Goal: Task Accomplishment & Management: Manage account settings

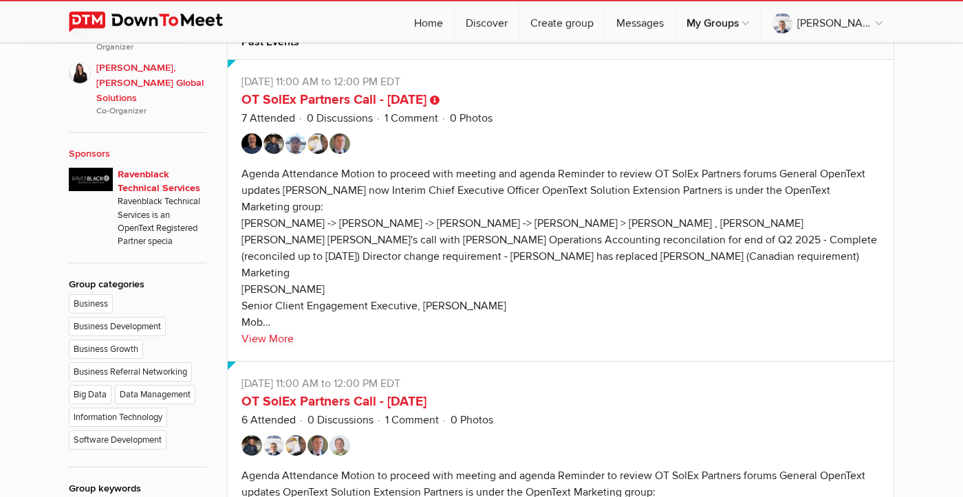
scroll to position [717, 0]
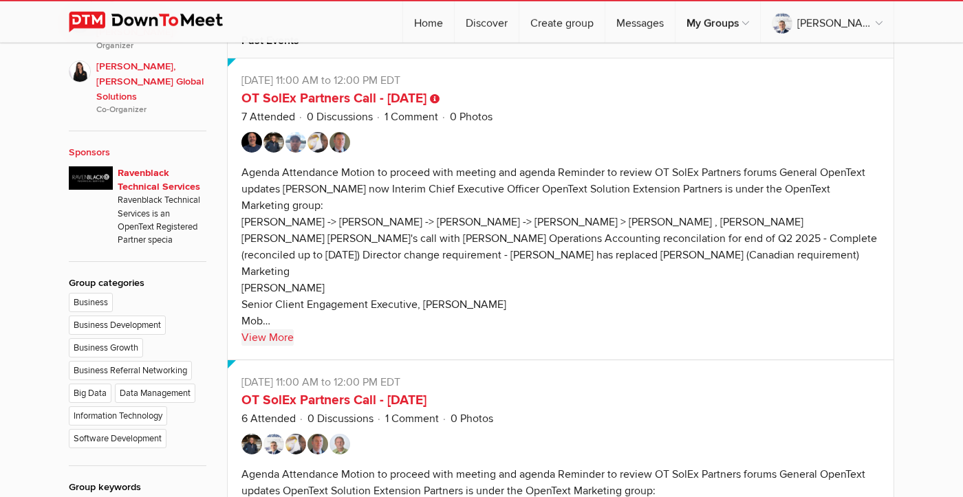
click at [284, 346] on link "View More" at bounding box center [267, 337] width 52 height 17
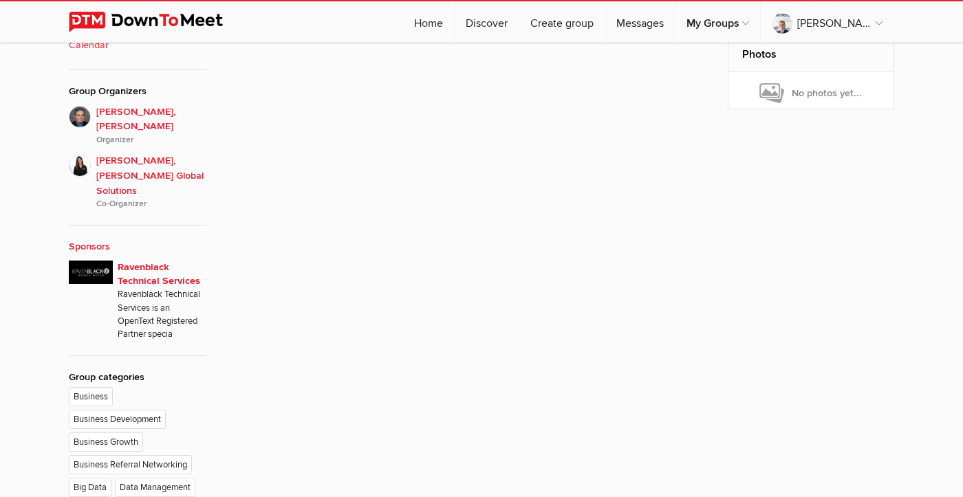
scroll to position [642, 0]
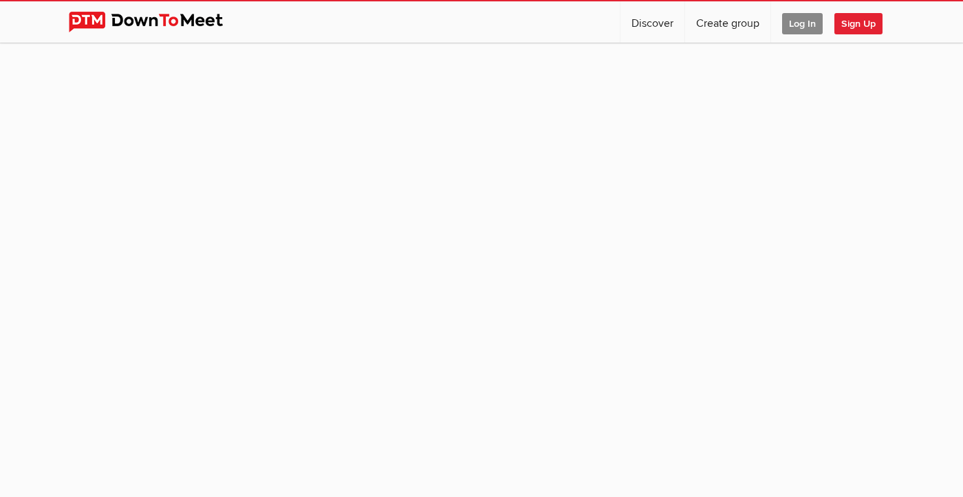
scroll to position [122, 0]
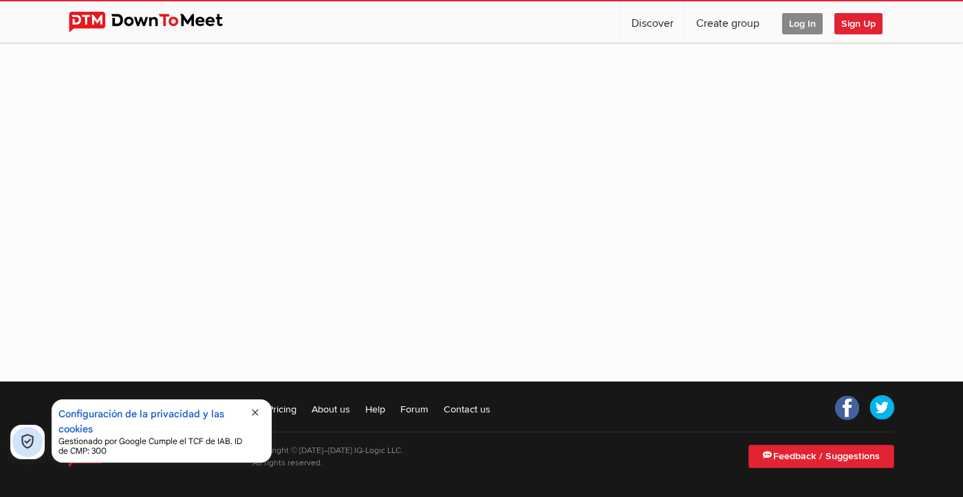
click at [800, 29] on span "Log In" at bounding box center [802, 23] width 41 height 21
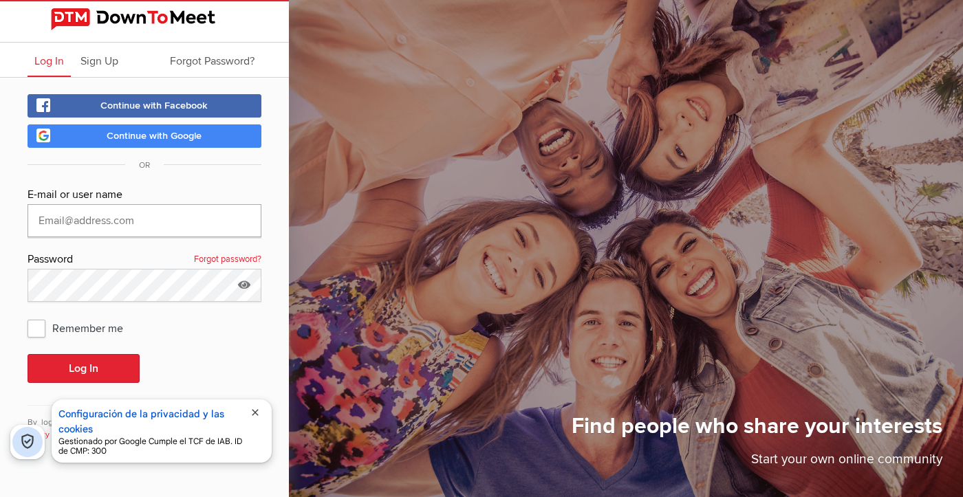
click at [175, 219] on input "text" at bounding box center [145, 220] width 234 height 33
type input "[PERSON_NAME][EMAIL_ADDRESS][DOMAIN_NAME]"
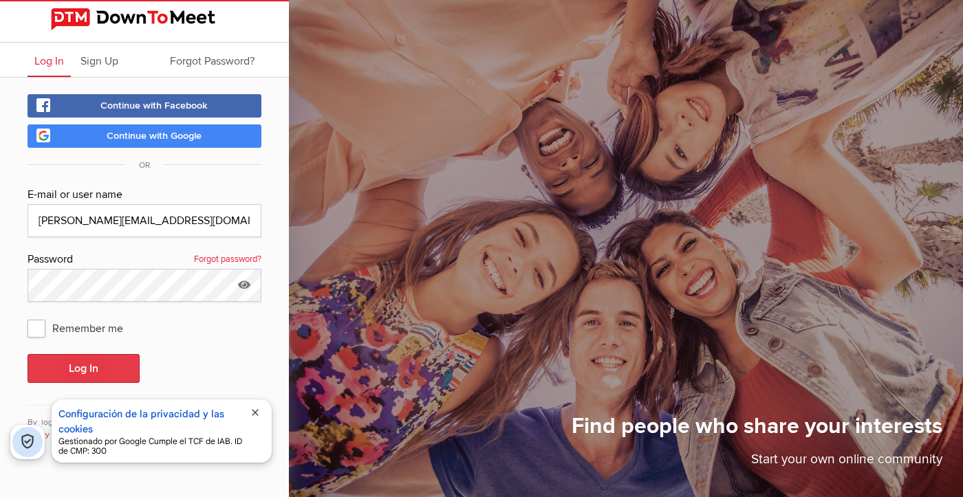
click at [94, 369] on button "Log In" at bounding box center [84, 368] width 112 height 29
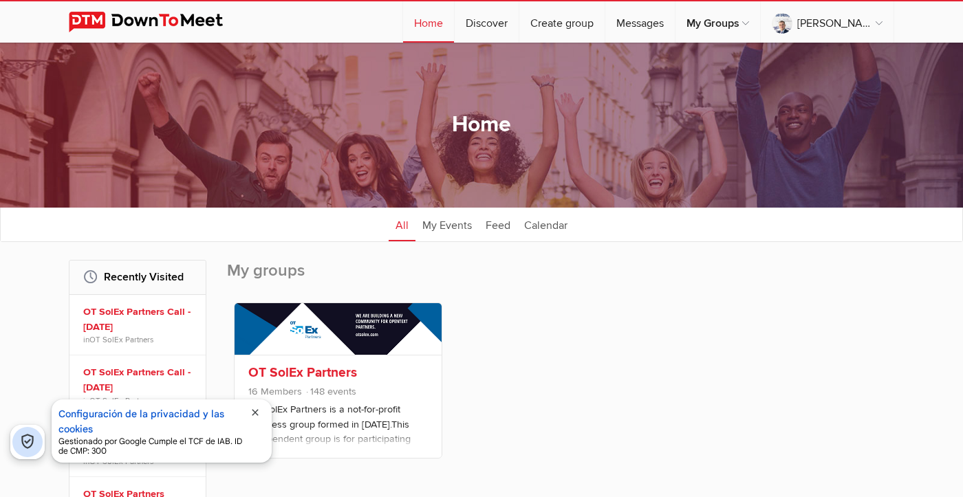
click at [384, 378] on h3 "OT SolEx Partners" at bounding box center [338, 372] width 180 height 15
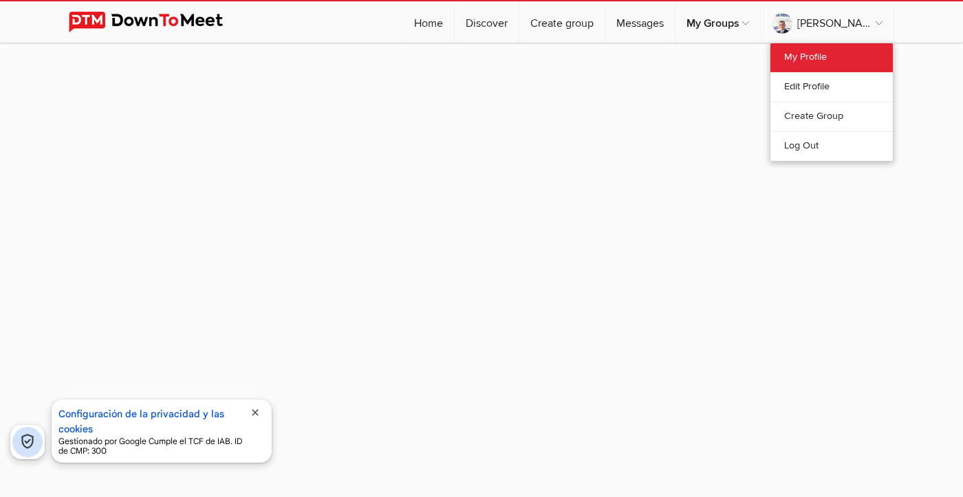
click at [796, 56] on link "My Profile" at bounding box center [831, 57] width 122 height 29
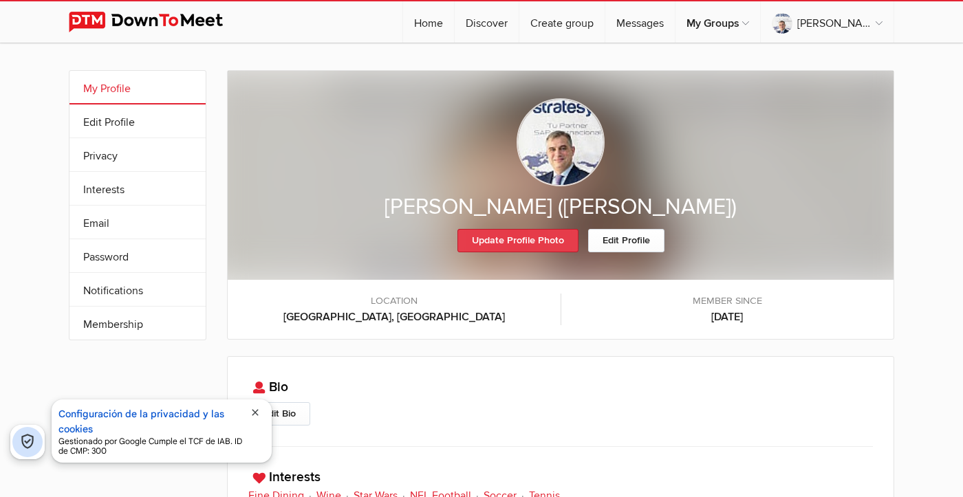
click at [545, 236] on link "Update Profile Photo" at bounding box center [517, 240] width 121 height 23
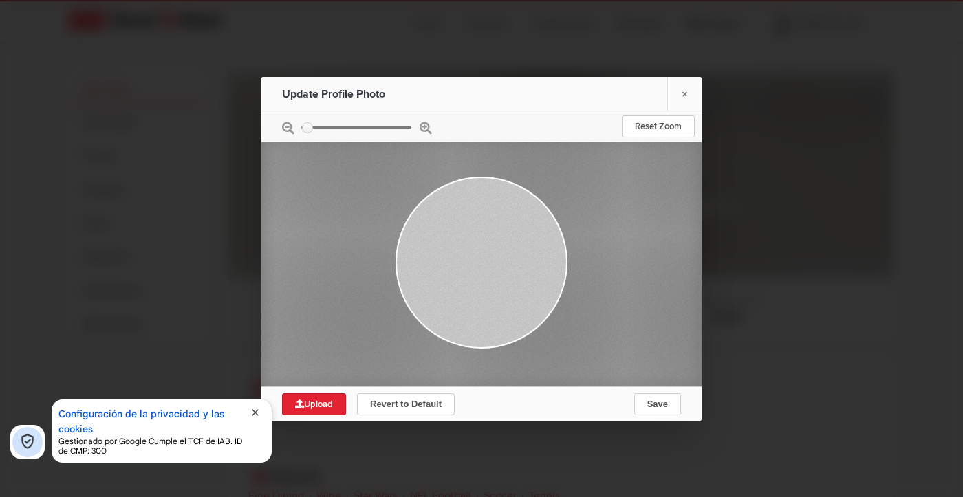
type input "2.9685"
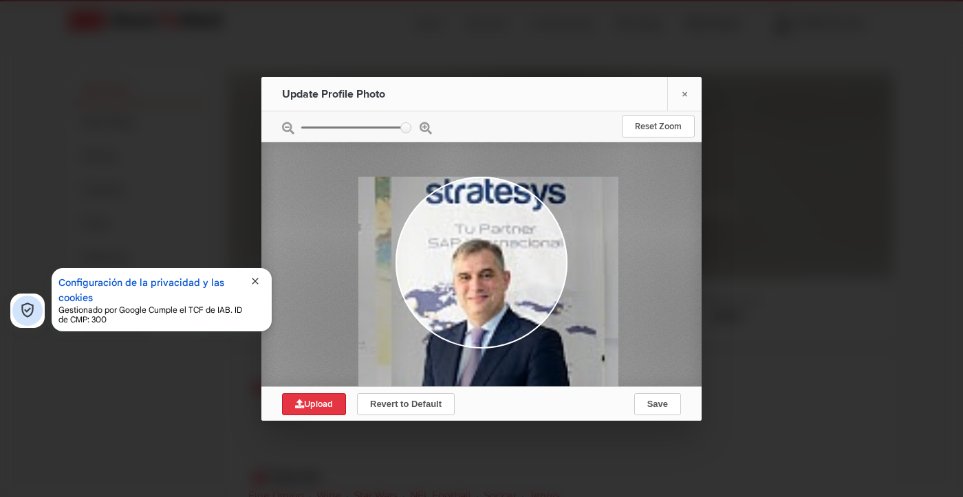
click at [331, 403] on span "Upload" at bounding box center [314, 404] width 38 height 11
type input "C:\fakepath\[PERSON_NAME] - socio-director [PERSON_NAME]-2024-3.jpg"
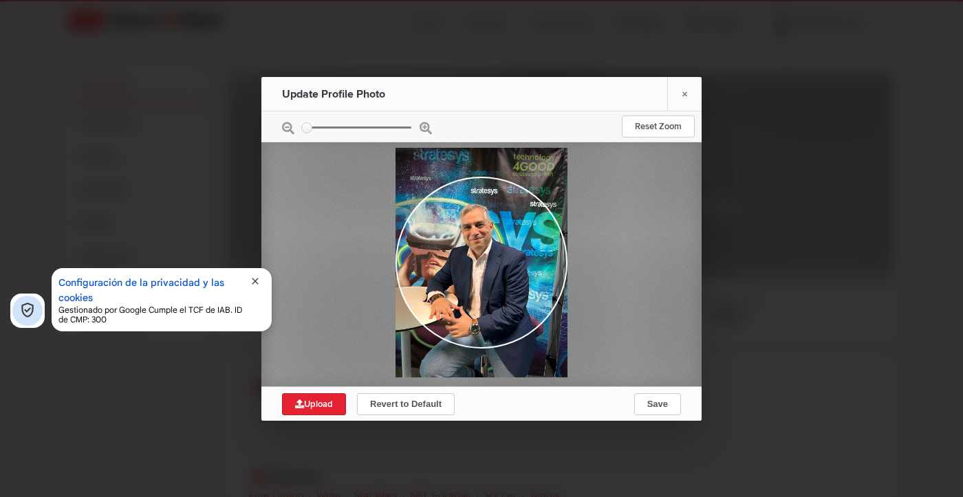
click at [429, 126] on div at bounding box center [481, 126] width 440 height 31
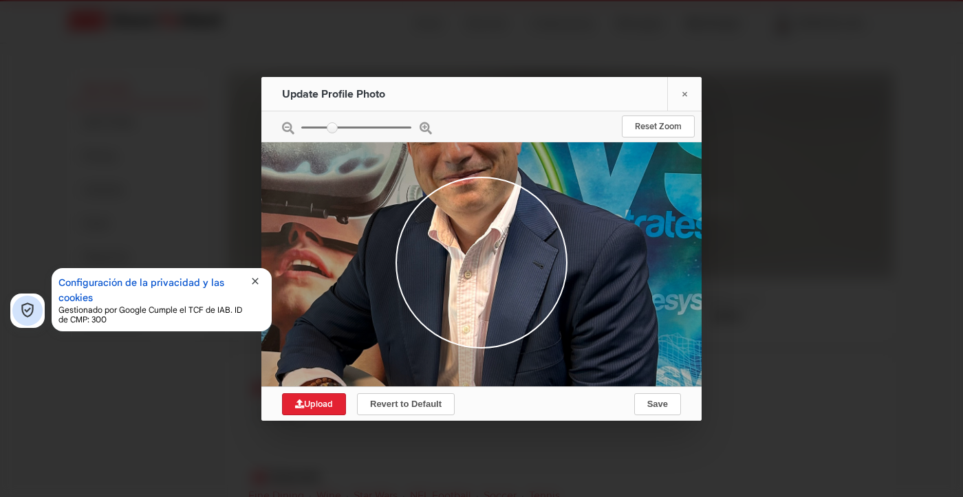
click at [333, 128] on input "zoom" at bounding box center [356, 127] width 110 height 2
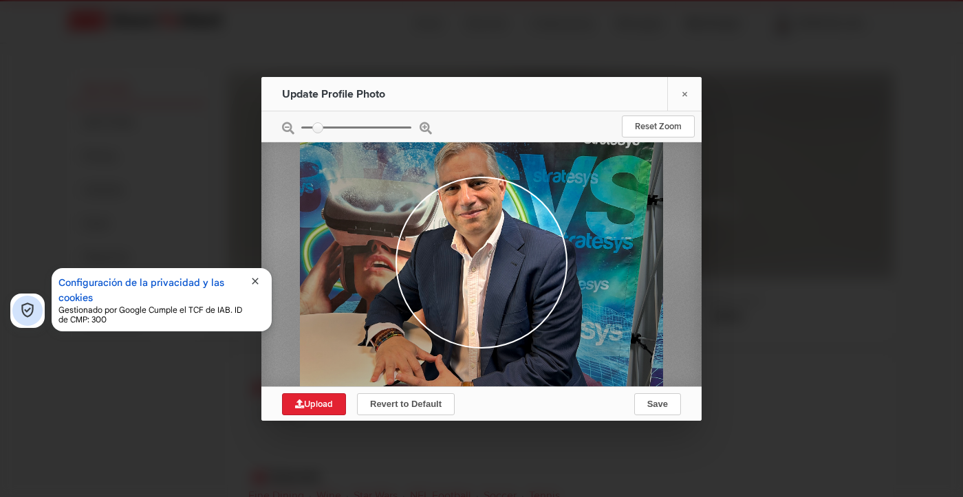
drag, startPoint x: 333, startPoint y: 127, endPoint x: 318, endPoint y: 127, distance: 14.5
type input "0.2845"
click at [318, 127] on input "zoom" at bounding box center [356, 127] width 110 height 2
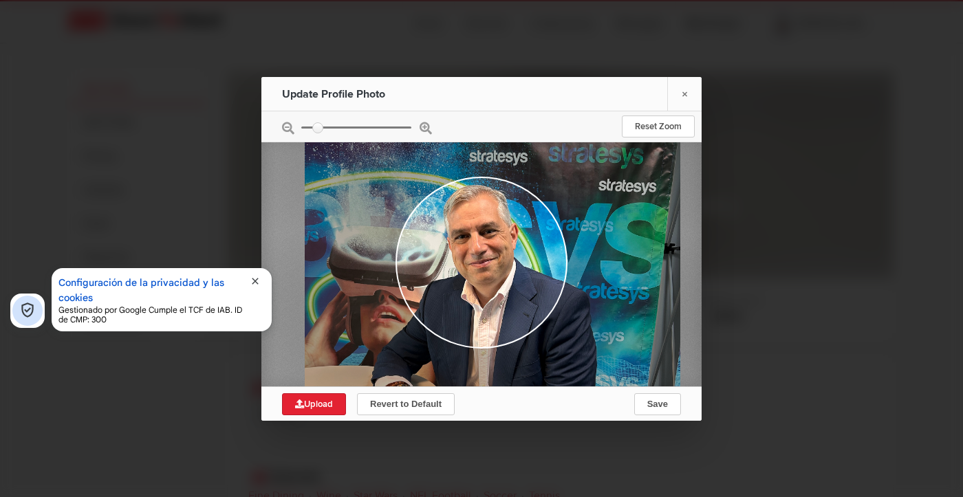
drag, startPoint x: 486, startPoint y: 196, endPoint x: 496, endPoint y: 246, distance: 51.1
click at [496, 246] on div at bounding box center [493, 313] width 376 height 501
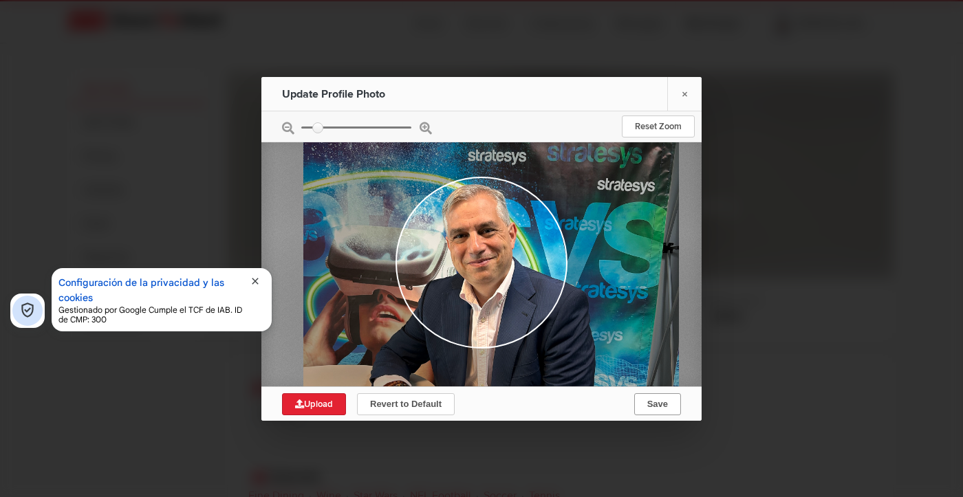
click at [665, 400] on span "Save" at bounding box center [657, 404] width 21 height 10
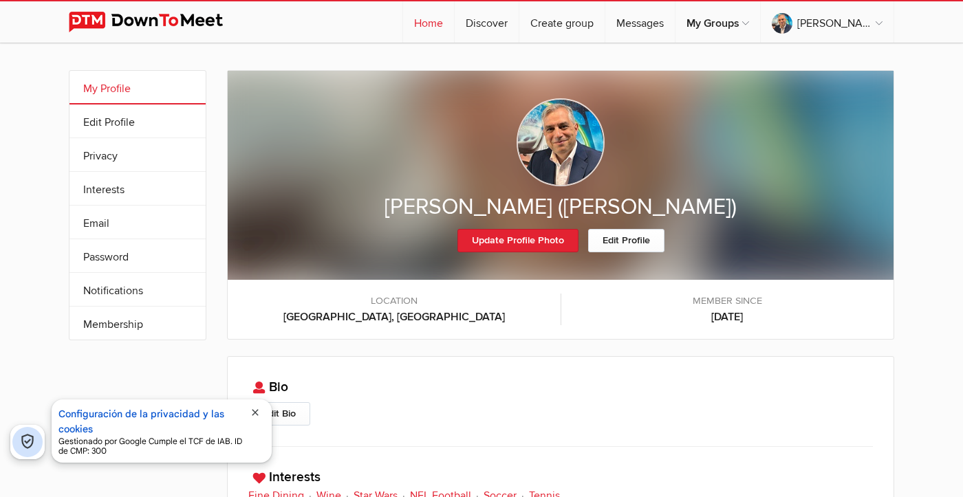
click at [439, 26] on link "Home" at bounding box center [428, 21] width 51 height 41
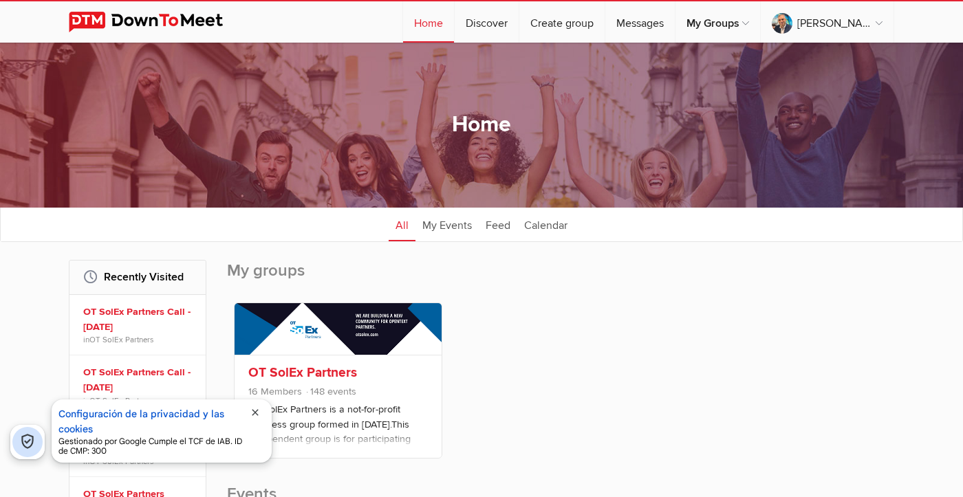
click at [348, 411] on p "OT SolEx Partners is a not-for-profit business group formed in [DATE].This inde…" at bounding box center [338, 436] width 180 height 69
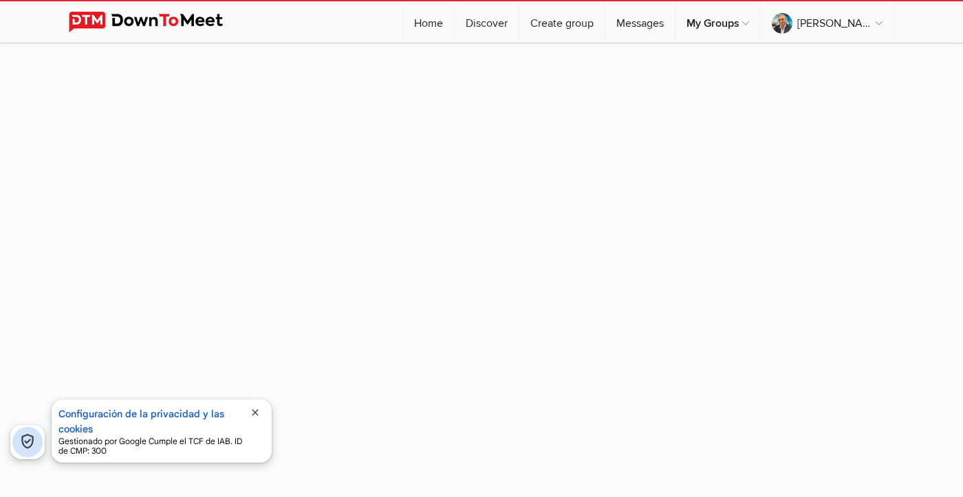
click at [258, 411] on span "close" at bounding box center [255, 412] width 11 height 11
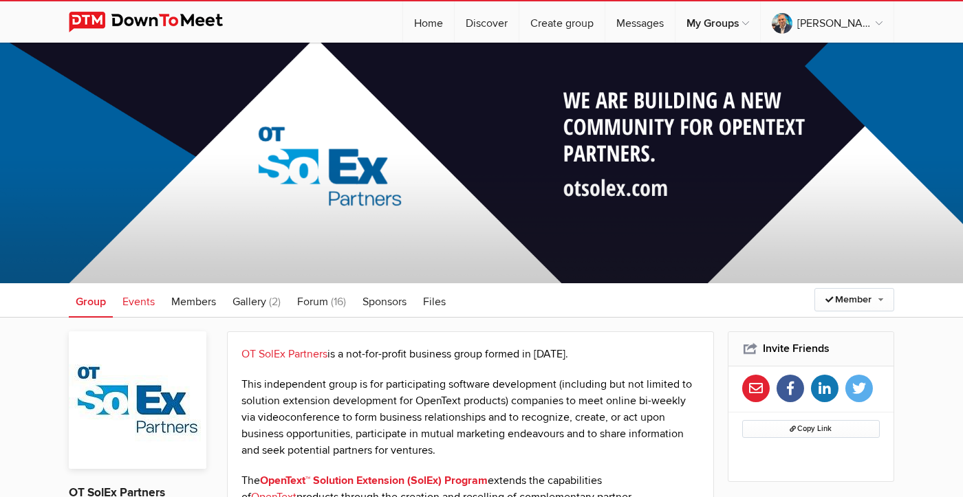
click at [156, 303] on link "Events" at bounding box center [139, 300] width 46 height 34
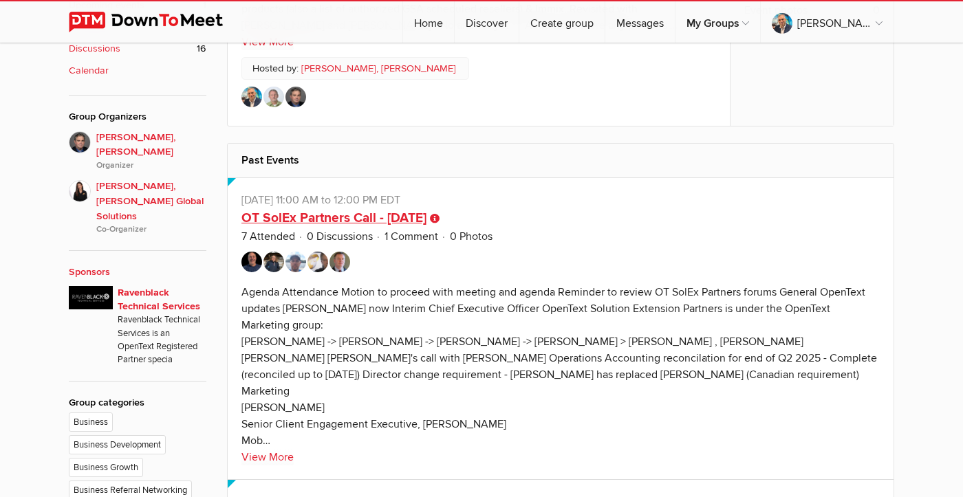
scroll to position [600, 0]
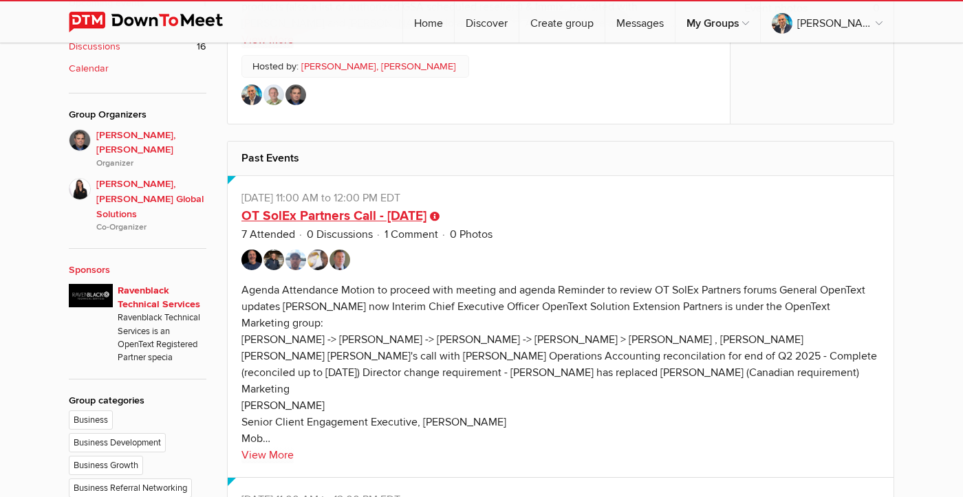
click at [404, 224] on link "OT SolEx Partners Call - [DATE]" at bounding box center [333, 216] width 185 height 17
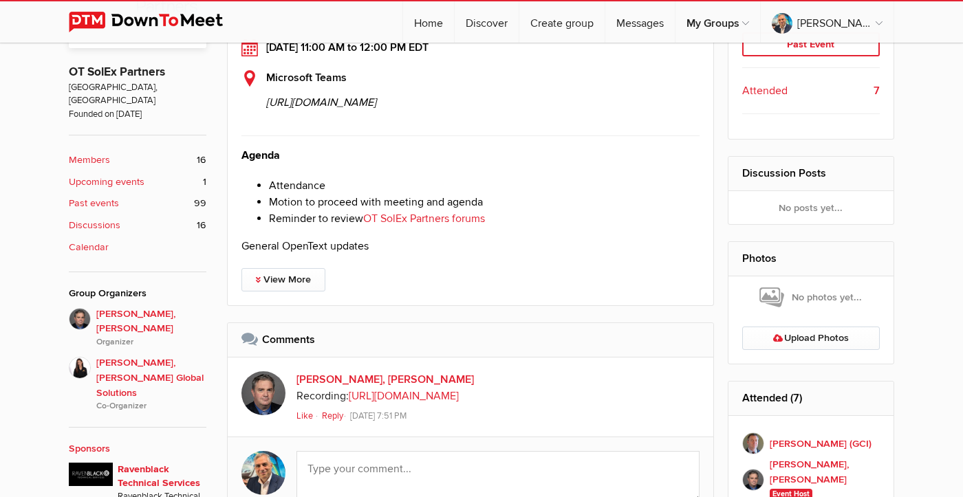
scroll to position [422, 0]
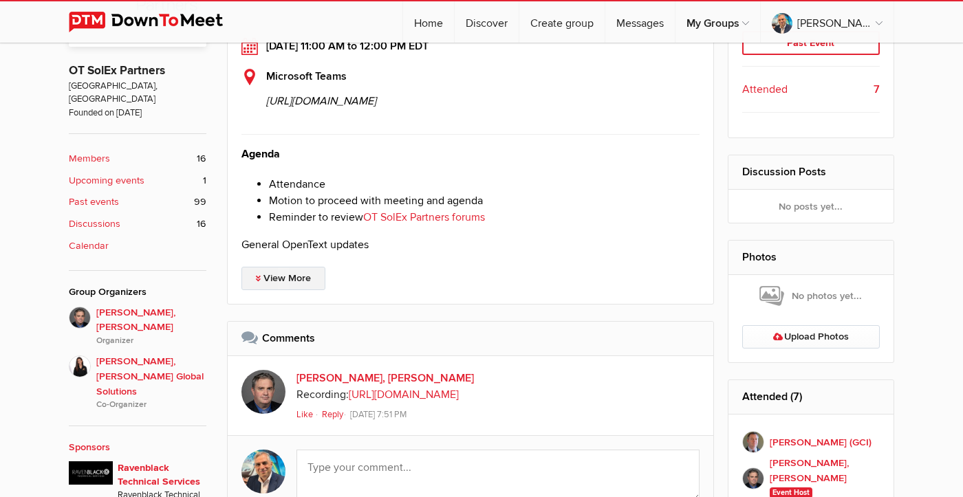
click at [312, 290] on link "View More" at bounding box center [283, 278] width 84 height 23
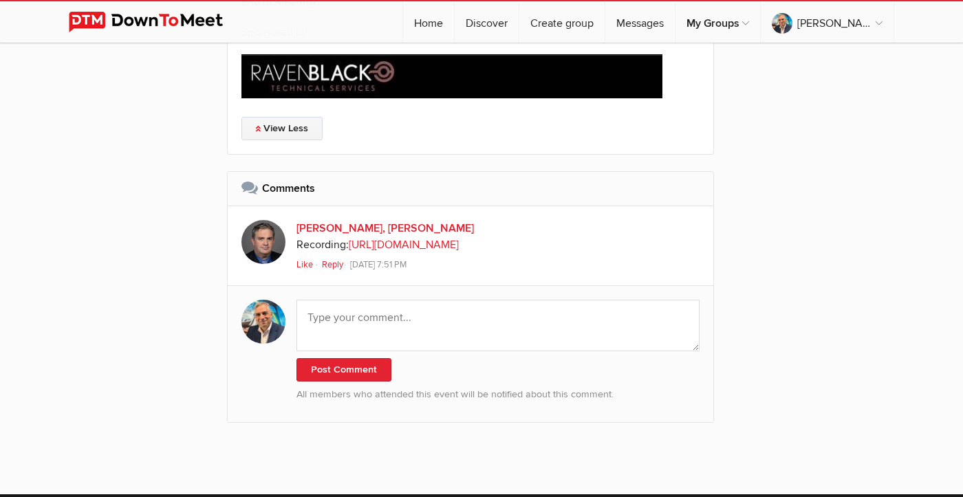
scroll to position [2668, 0]
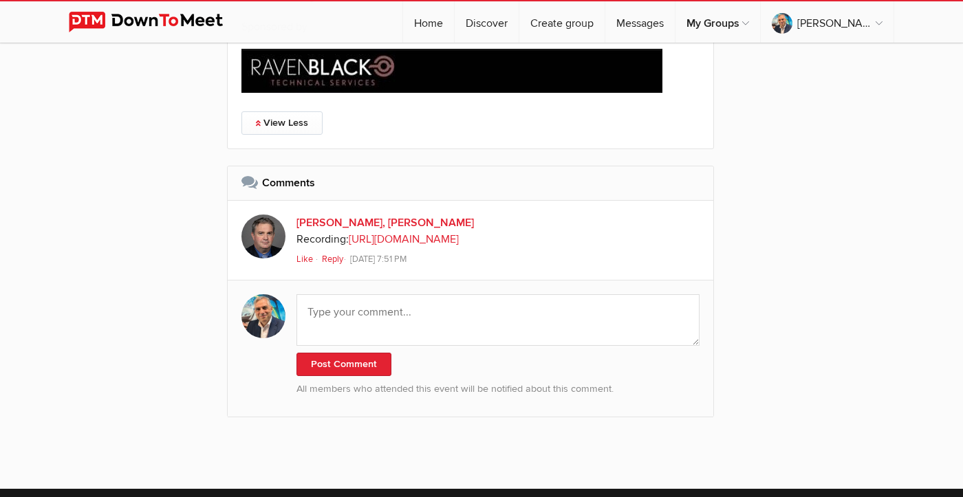
click at [398, 246] on link "[URL][DOMAIN_NAME]" at bounding box center [404, 239] width 110 height 14
